Goal: Task Accomplishment & Management: Complete application form

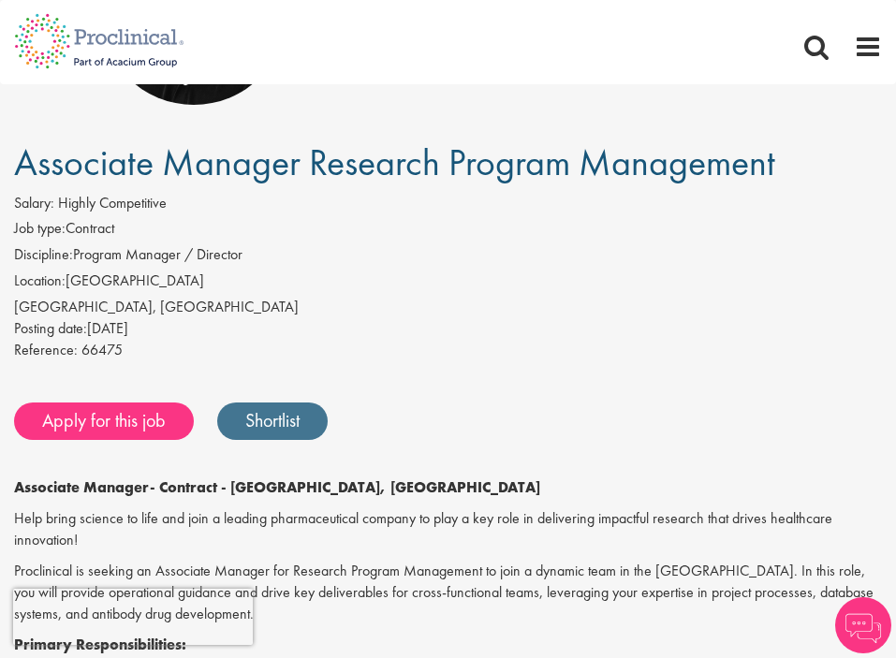
scroll to position [224, 0]
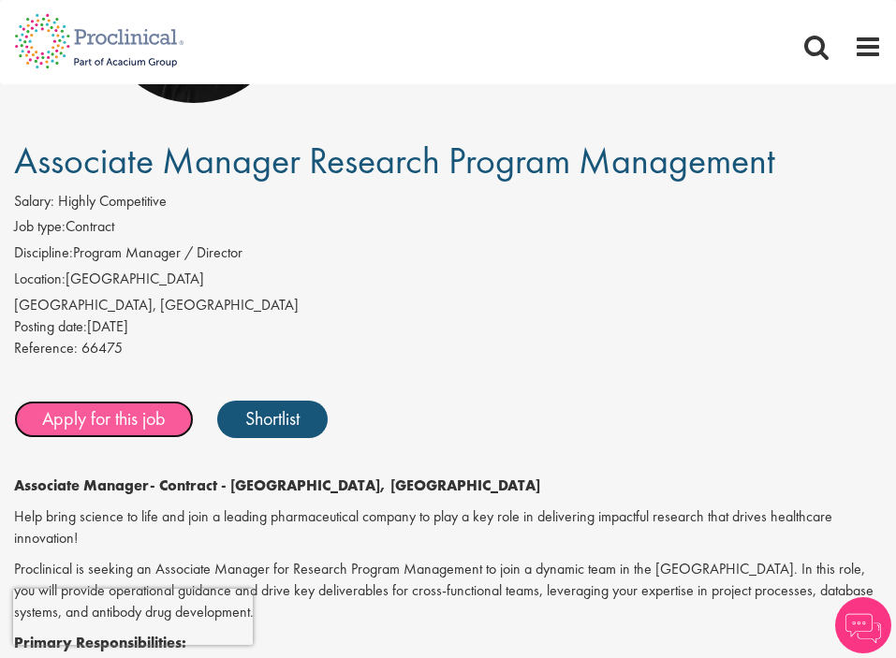
click at [85, 428] on link "Apply for this job" at bounding box center [104, 419] width 180 height 37
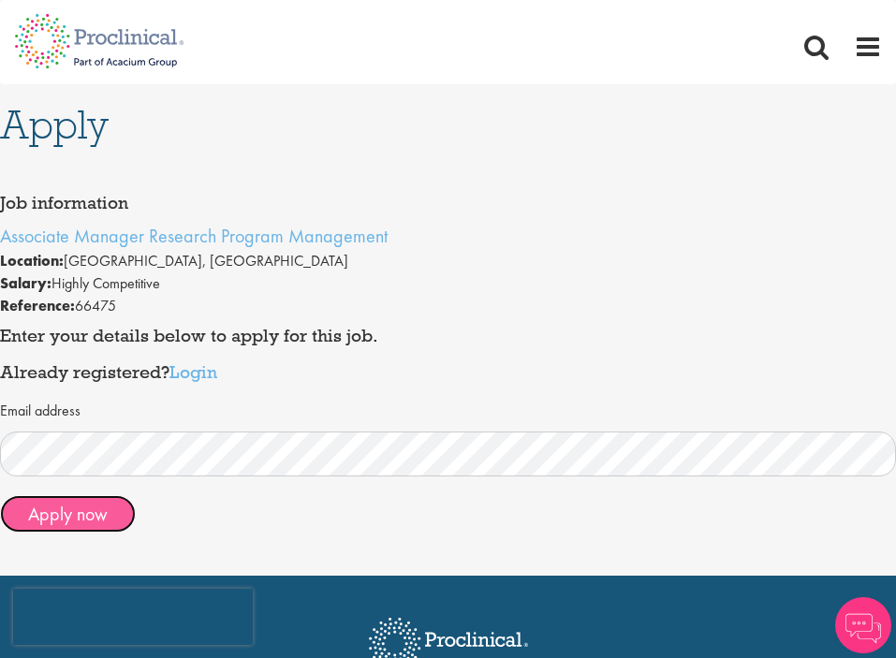
click at [81, 507] on button "Apply now" at bounding box center [68, 513] width 136 height 37
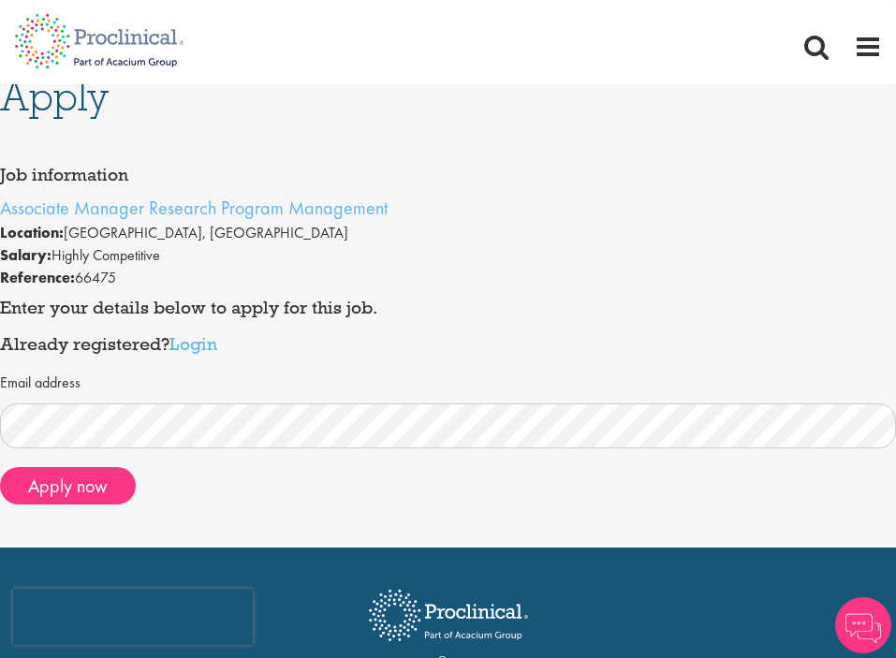
scroll to position [34, 0]
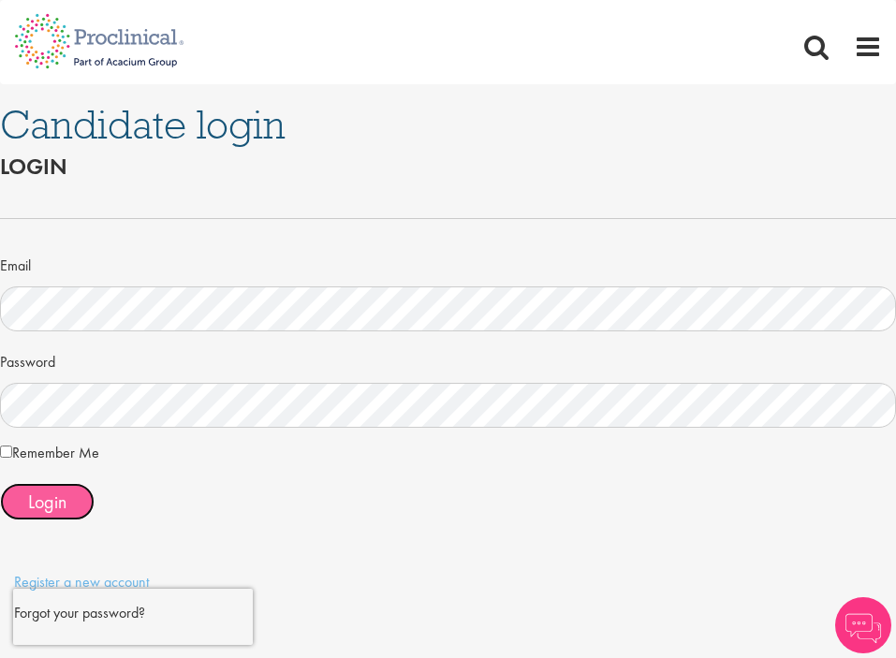
click at [63, 508] on span "Login" at bounding box center [47, 502] width 38 height 24
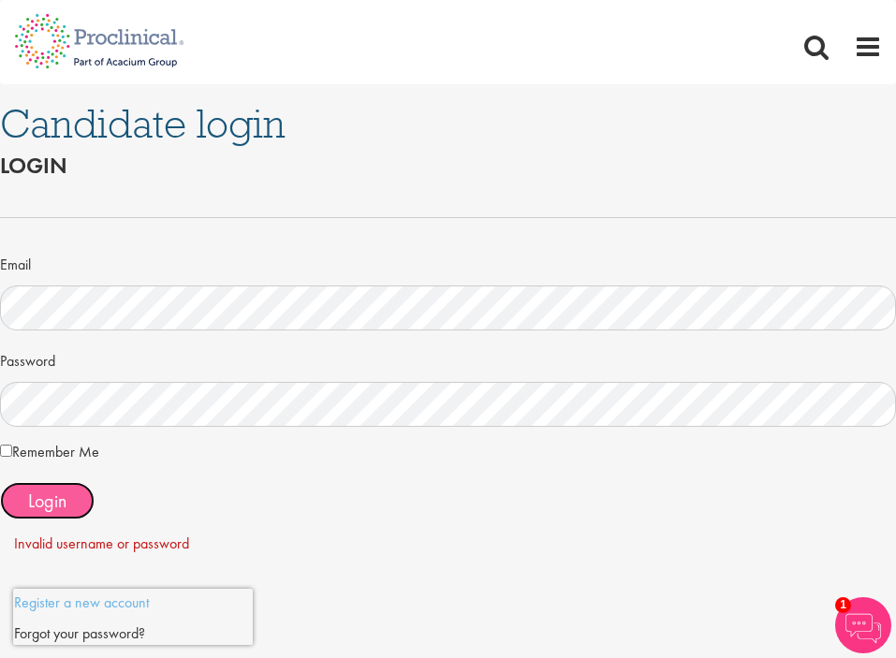
scroll to position [1, 0]
click at [13, 447] on label "Remember Me" at bounding box center [49, 452] width 99 height 22
click at [31, 501] on span "Login" at bounding box center [47, 501] width 38 height 24
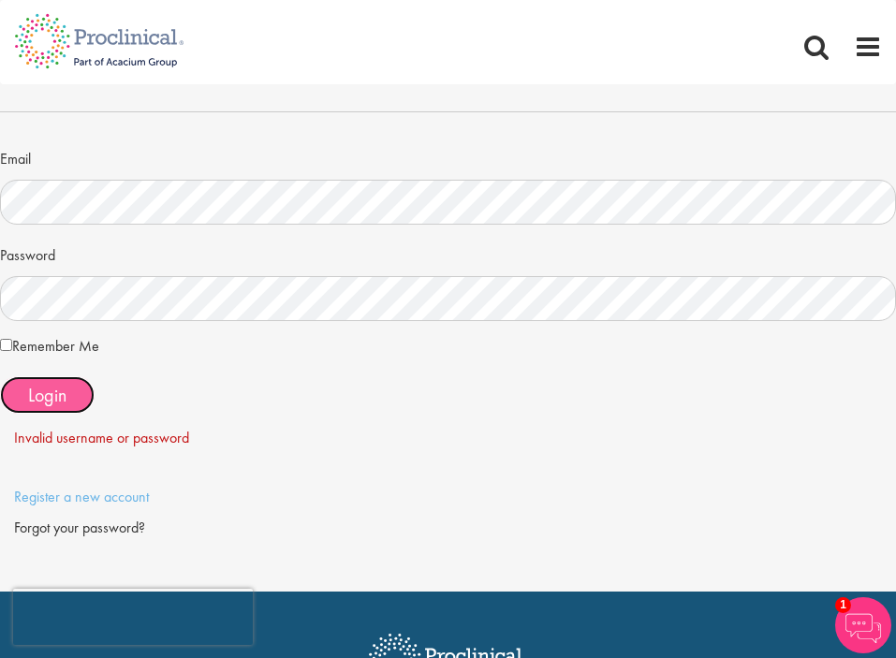
scroll to position [112, 0]
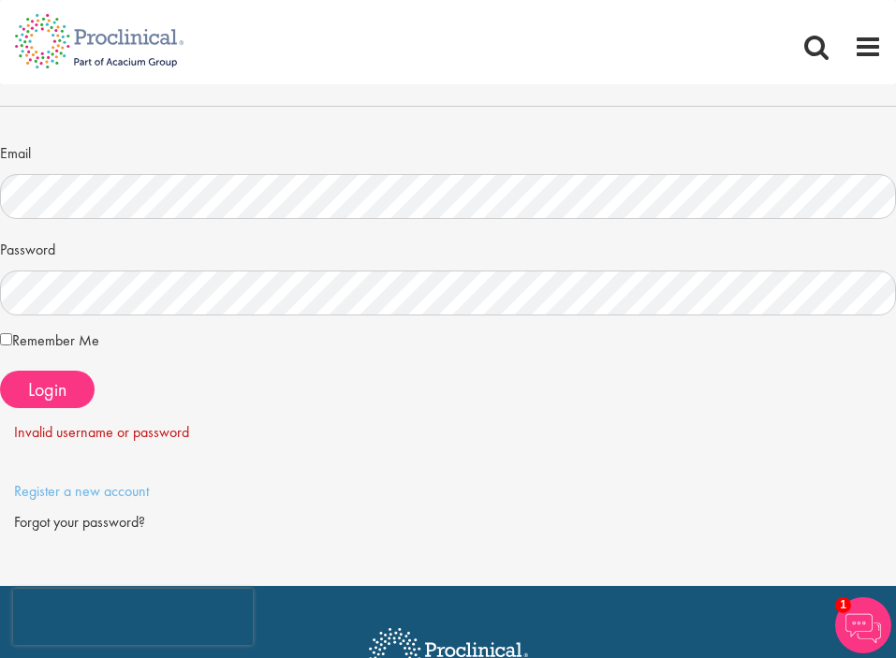
click at [94, 506] on div "Email Password Remember Me Login" at bounding box center [448, 304] width 924 height 457
click at [72, 494] on link "Register a new account" at bounding box center [81, 491] width 135 height 20
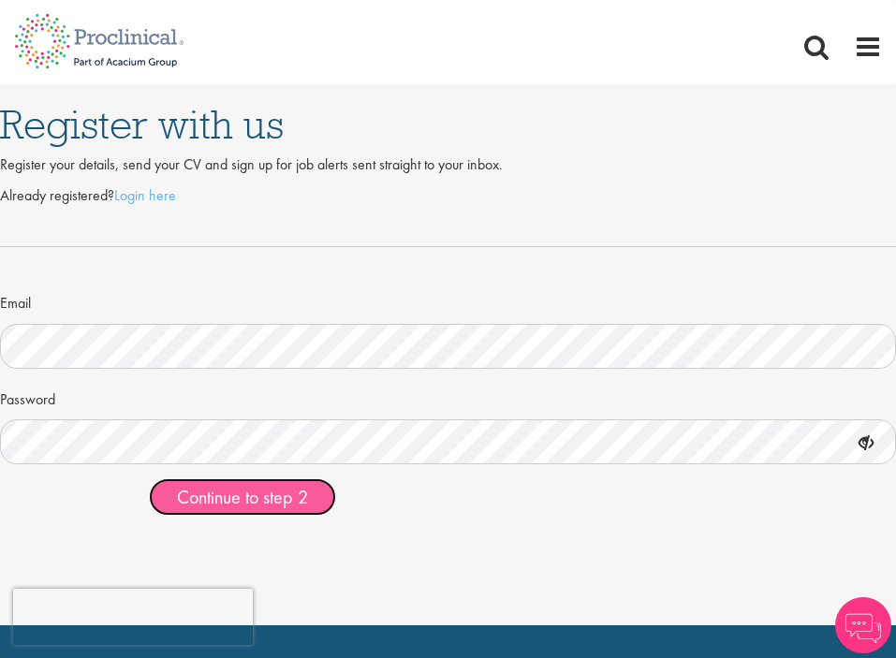
click at [235, 501] on span "Continue to step 2" at bounding box center [242, 497] width 131 height 24
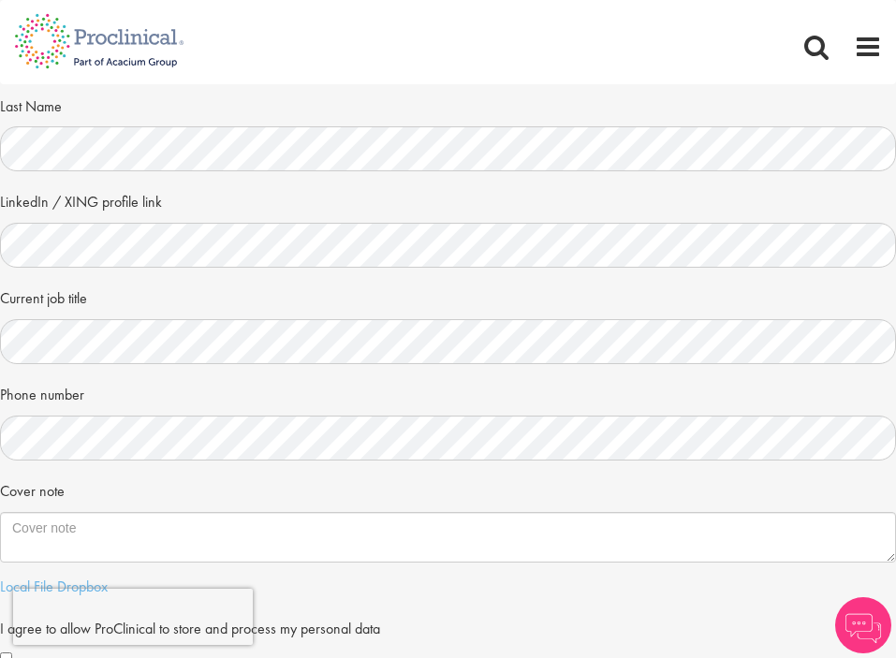
scroll to position [211, 0]
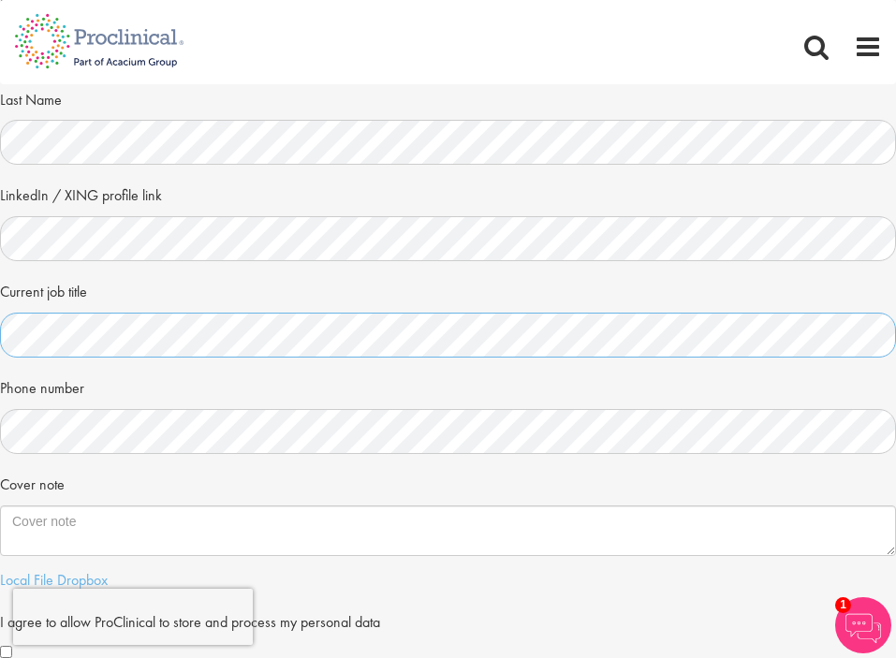
click at [0, 329] on html "This website uses cookies. By continuing to use this site, you are giving your …" at bounding box center [448, 617] width 896 height 1657
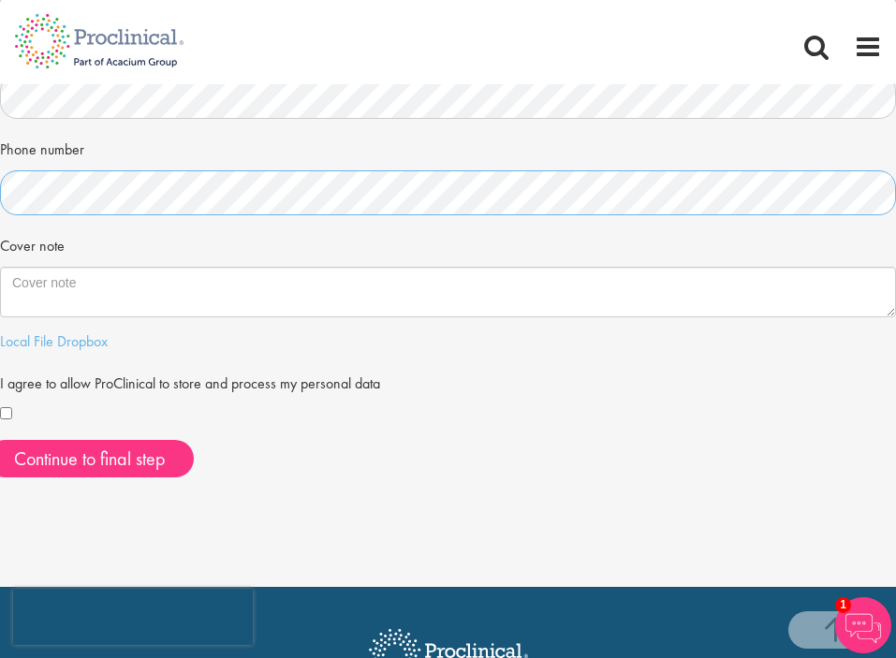
scroll to position [497, 0]
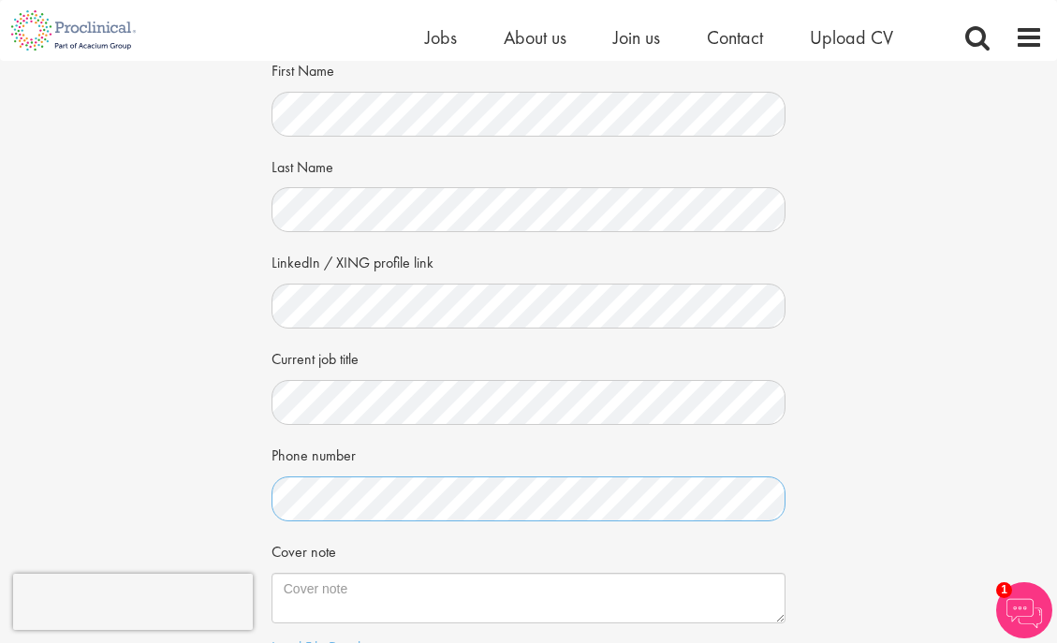
scroll to position [444, 0]
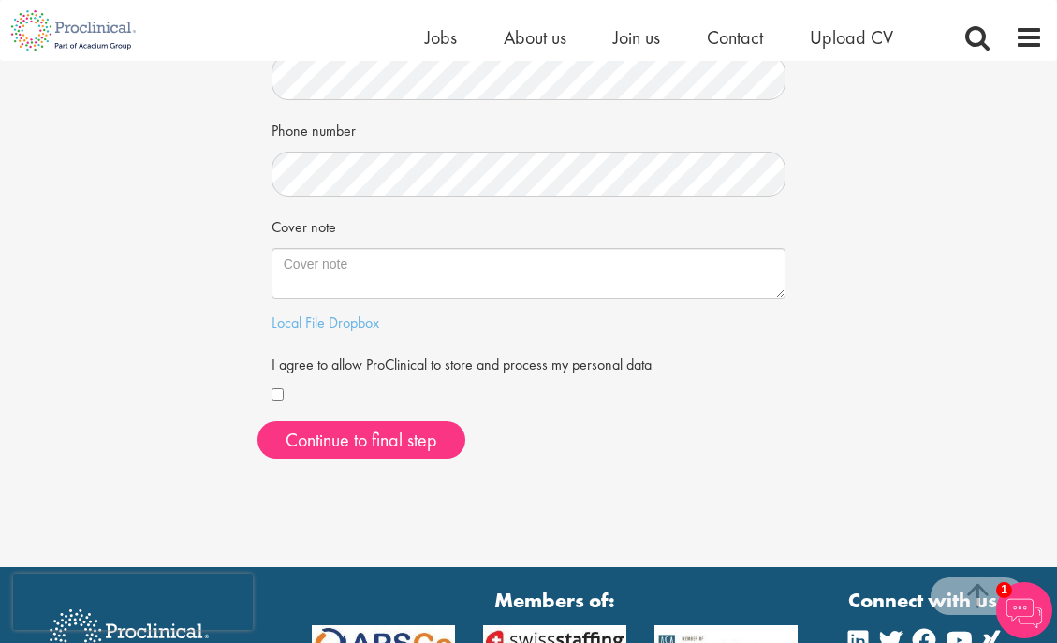
click at [269, 391] on div "First Name Last Name LinkedIn / XING profile link Current job title Phone numbe…" at bounding box center [528, 94] width 543 height 730
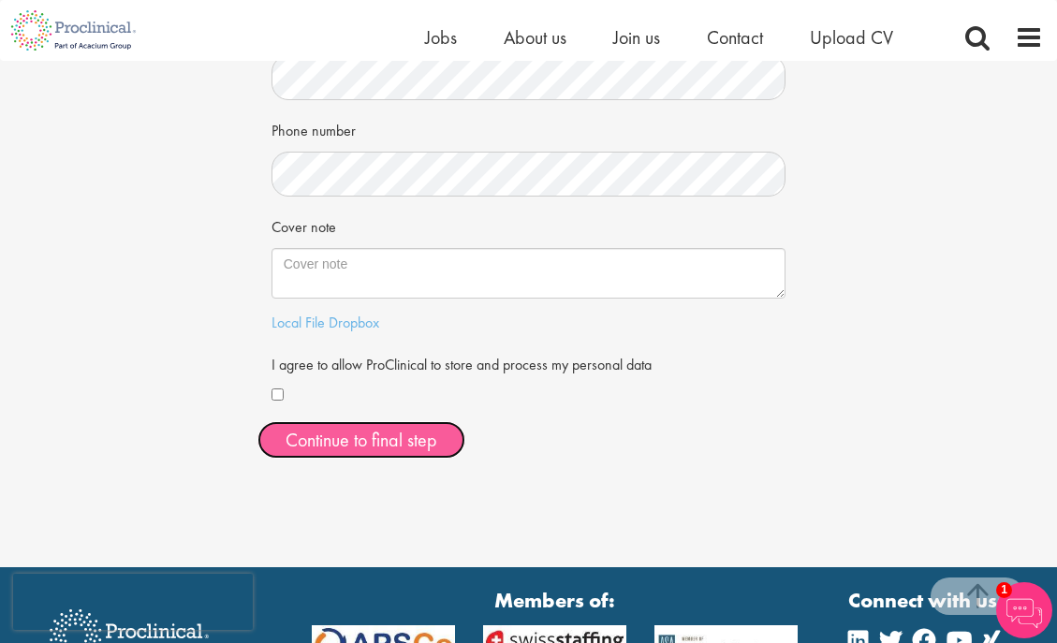
click at [325, 457] on button "Continue to final step" at bounding box center [361, 439] width 208 height 37
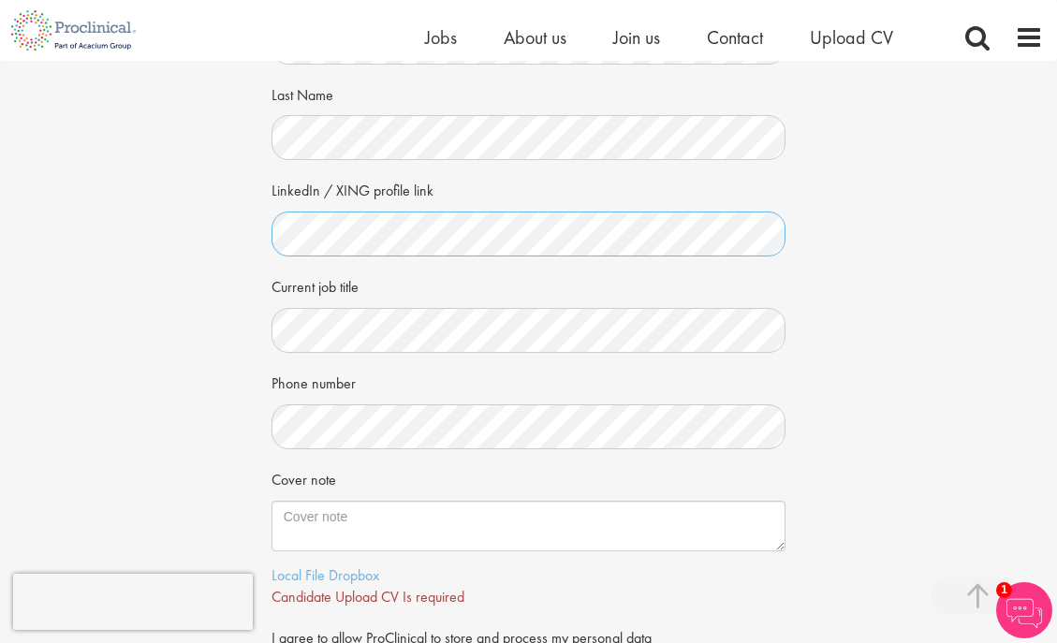
scroll to position [400, 0]
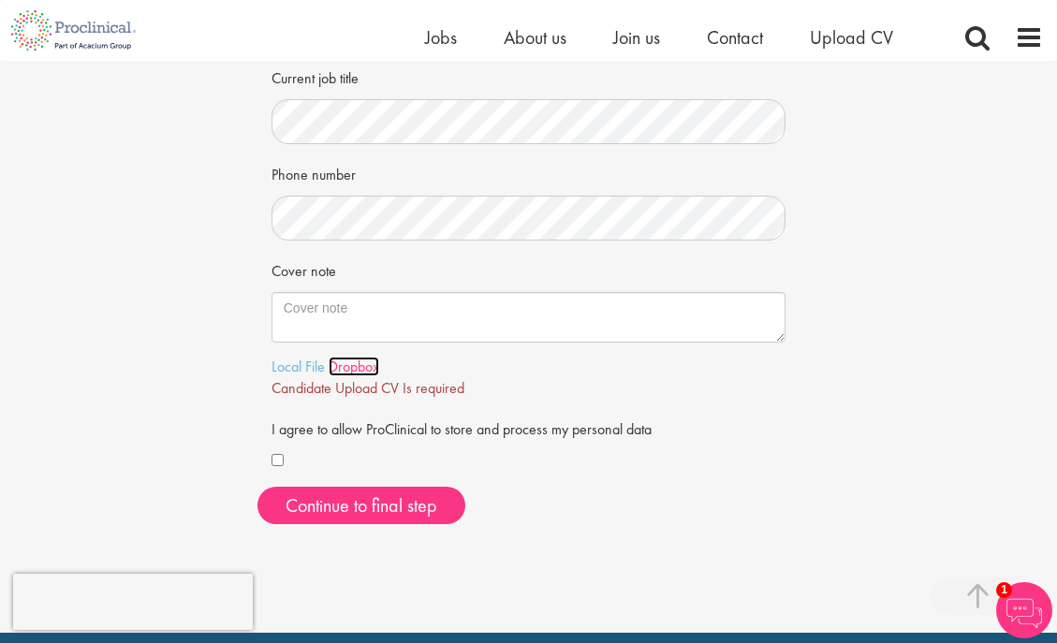
click at [332, 372] on link "Dropbox" at bounding box center [354, 367] width 51 height 20
click at [296, 363] on link "Local File" at bounding box center [297, 367] width 53 height 20
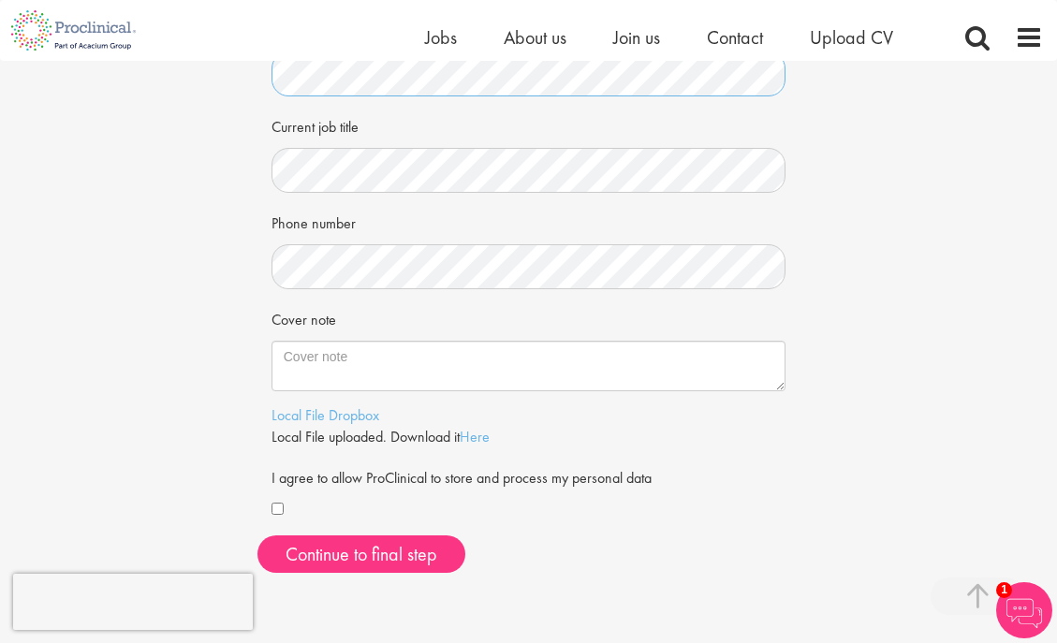
scroll to position [649, 0]
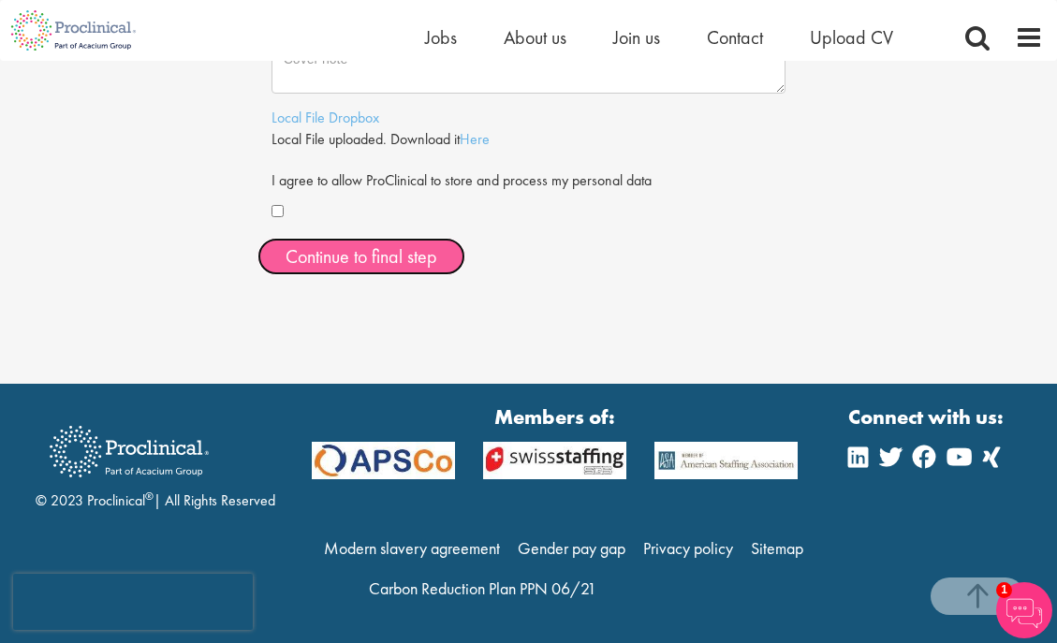
click at [339, 262] on span "Continue to final step" at bounding box center [362, 256] width 152 height 24
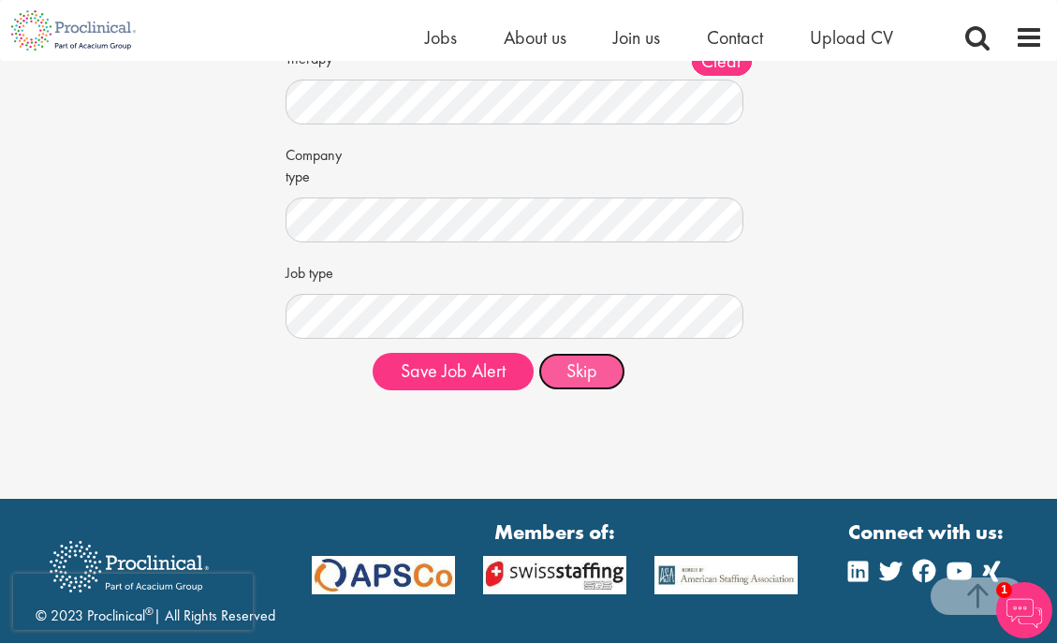
click at [579, 377] on button "Skip" at bounding box center [581, 371] width 87 height 37
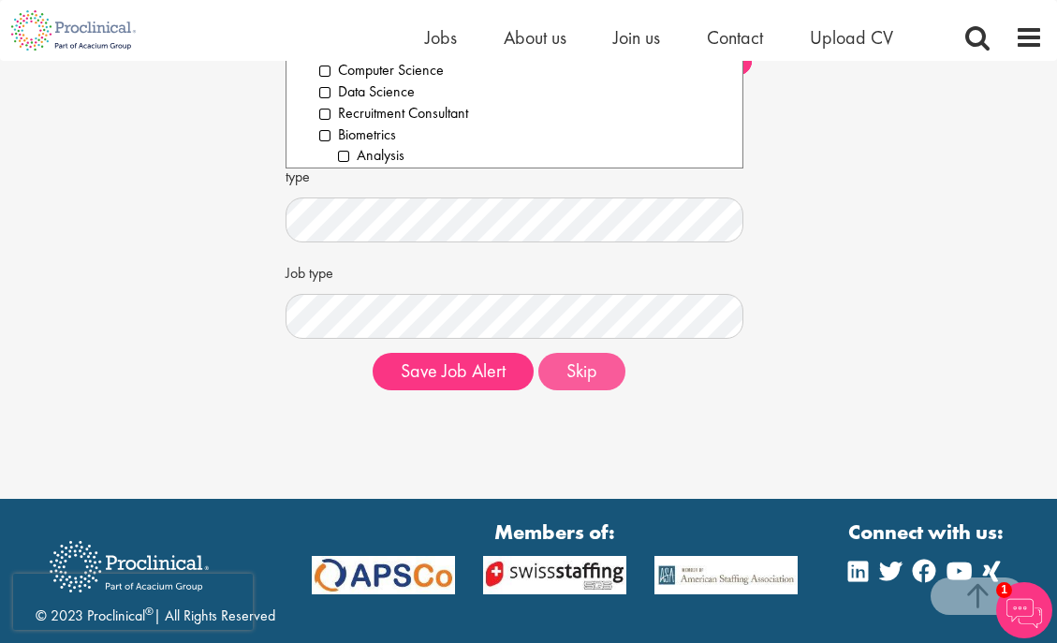
scroll to position [328, 0]
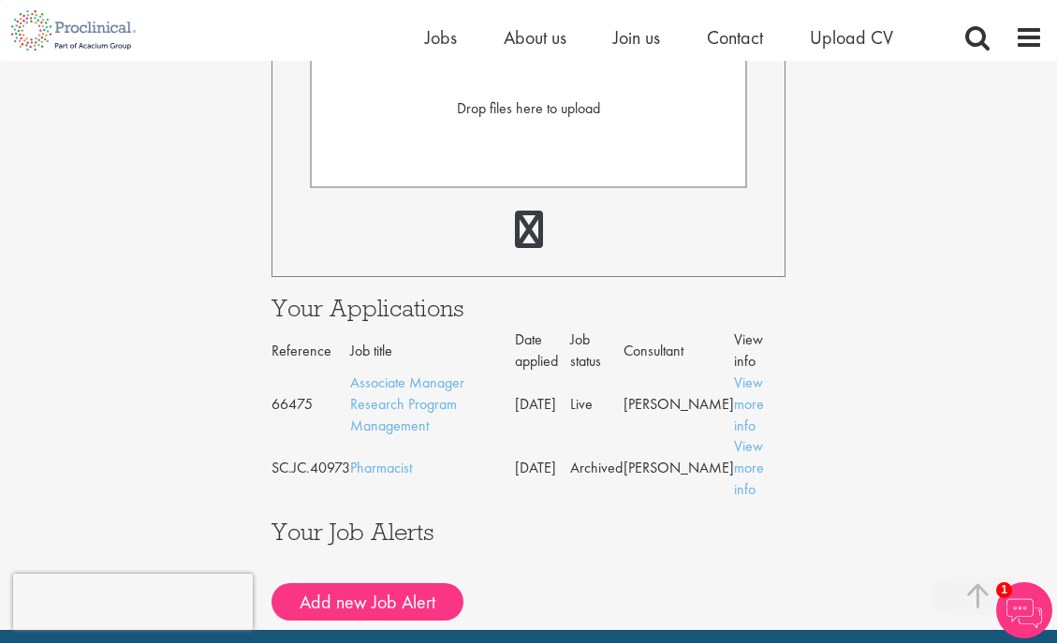
scroll to position [696, 0]
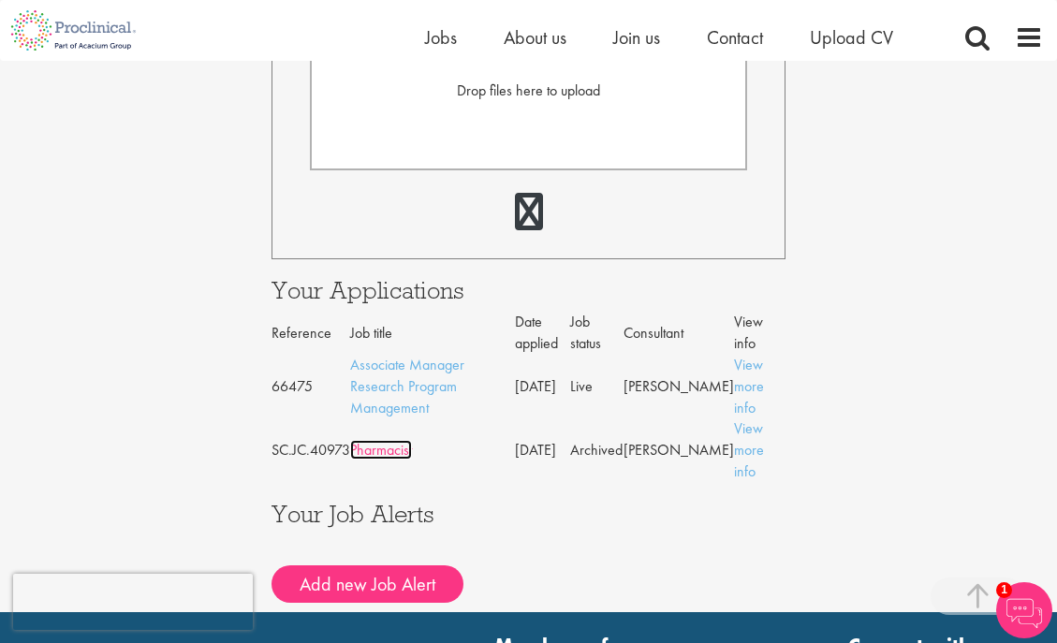
click at [379, 440] on link "Pharmacist" at bounding box center [381, 450] width 62 height 20
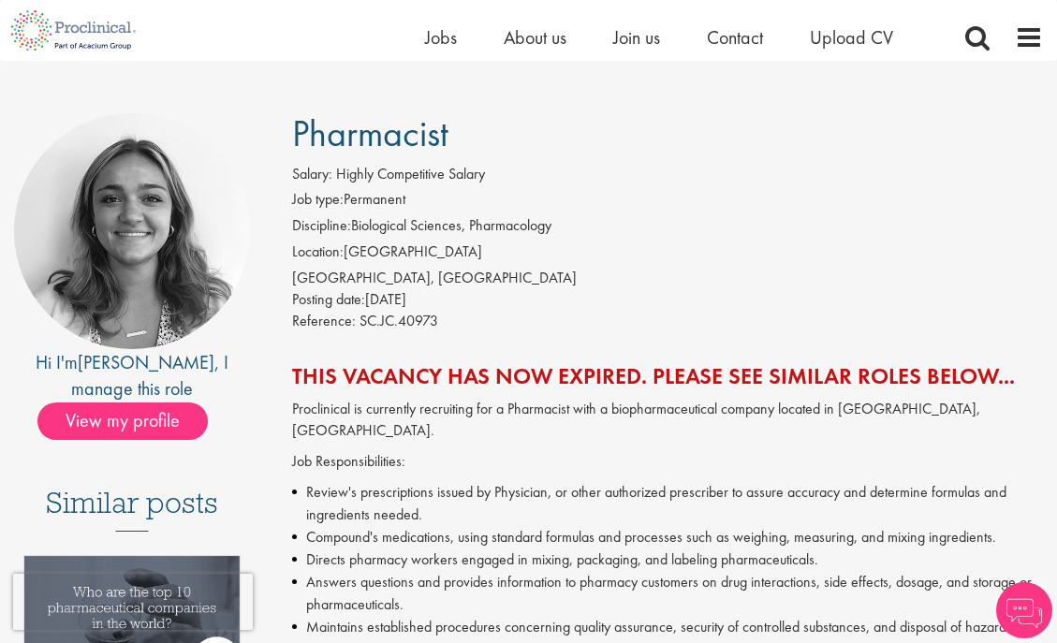
scroll to position [97, 0]
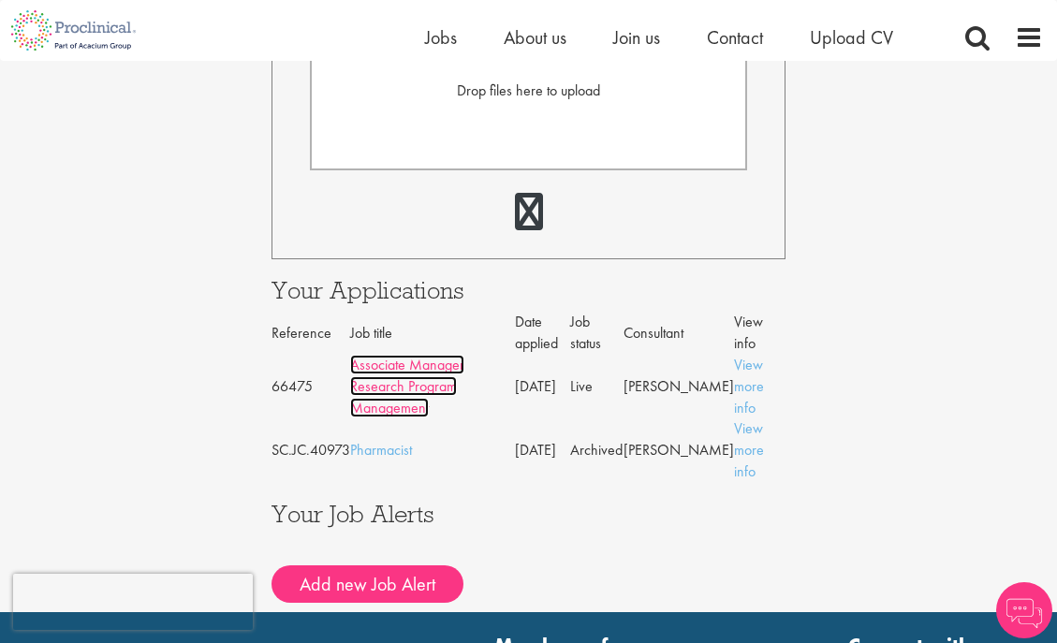
click at [382, 355] on link "Associate Manager Research Program Management" at bounding box center [407, 386] width 114 height 63
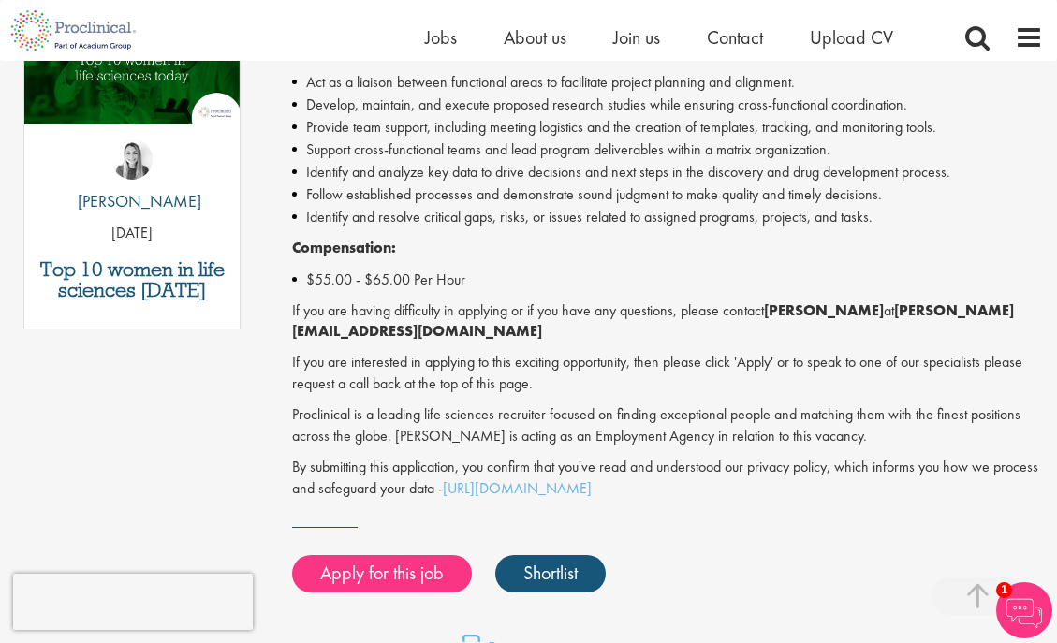
scroll to position [1169, 0]
